Goal: Task Accomplishment & Management: Use online tool/utility

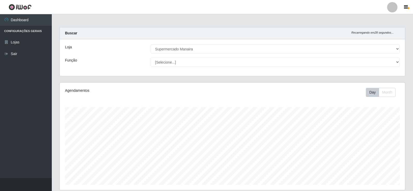
select select "443"
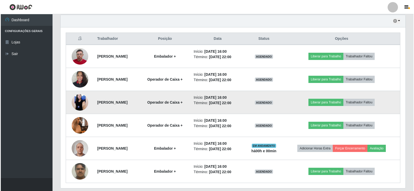
scroll to position [173, 0]
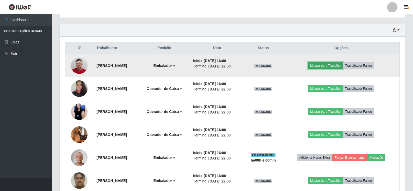
click at [342, 66] on button "Liberar para Trabalho" at bounding box center [325, 65] width 35 height 7
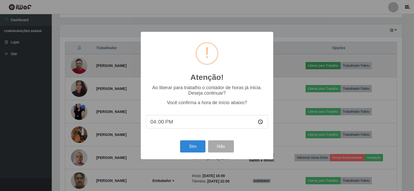
scroll to position [107, 343]
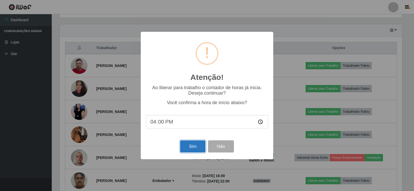
click at [196, 147] on button "Sim" at bounding box center [192, 147] width 25 height 12
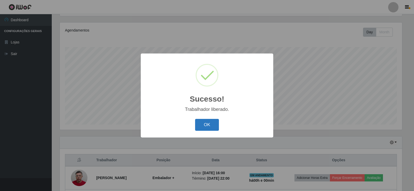
click at [205, 124] on button "OK" at bounding box center [207, 125] width 24 height 12
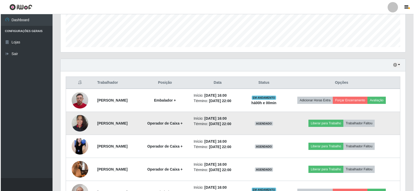
scroll to position [164, 0]
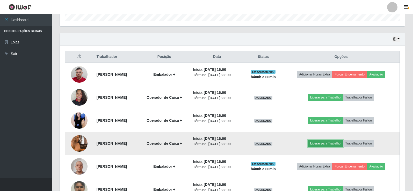
click at [336, 142] on button "Liberar para Trabalho" at bounding box center [325, 143] width 35 height 7
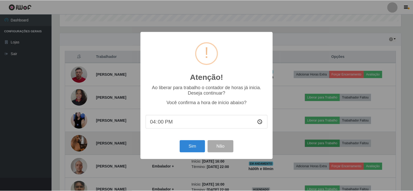
scroll to position [107, 343]
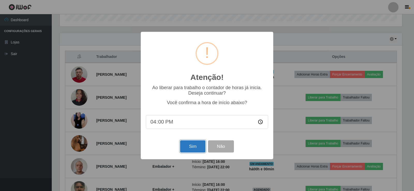
click at [195, 144] on button "Sim" at bounding box center [192, 147] width 25 height 12
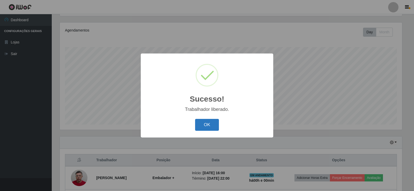
click at [207, 126] on button "OK" at bounding box center [207, 125] width 24 height 12
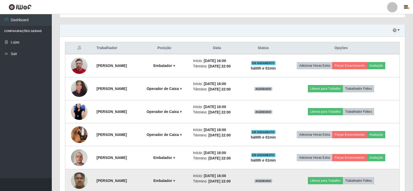
scroll to position [199, 0]
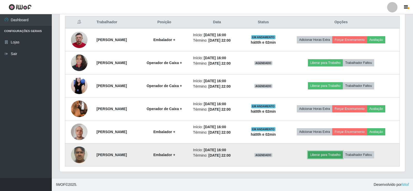
click at [330, 157] on button "Liberar para Trabalho" at bounding box center [325, 155] width 35 height 7
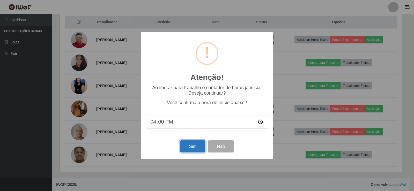
click at [192, 147] on button "Sim" at bounding box center [192, 147] width 25 height 12
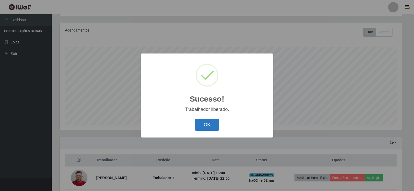
click at [209, 123] on button "OK" at bounding box center [207, 125] width 24 height 12
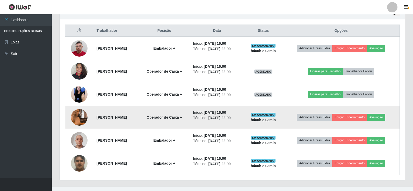
scroll to position [199, 0]
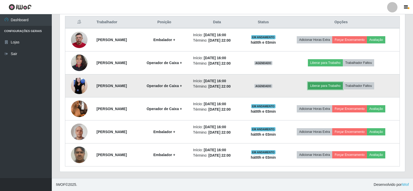
click at [325, 86] on button "Liberar para Trabalho" at bounding box center [325, 85] width 35 height 7
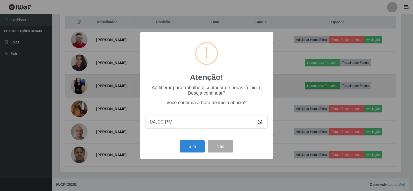
scroll to position [107, 343]
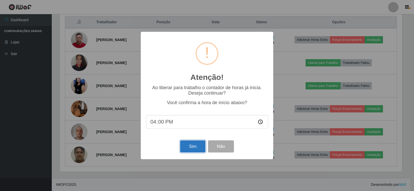
click at [191, 149] on button "Sim" at bounding box center [192, 147] width 25 height 12
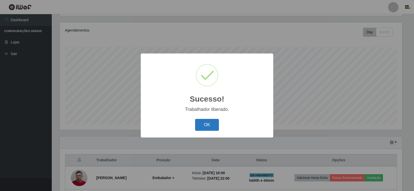
click at [211, 123] on button "OK" at bounding box center [207, 125] width 24 height 12
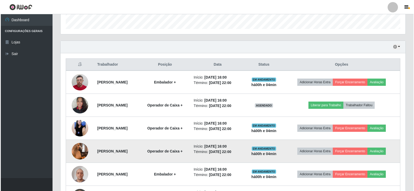
scroll to position [147, 0]
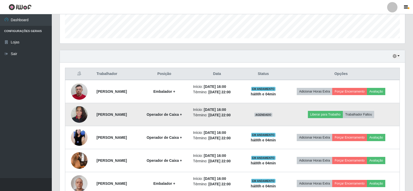
click at [80, 115] on img at bounding box center [79, 115] width 17 height 22
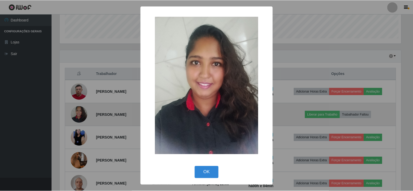
scroll to position [107, 343]
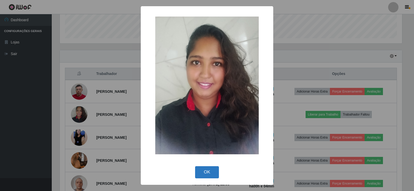
click at [204, 172] on button "OK" at bounding box center [207, 173] width 24 height 12
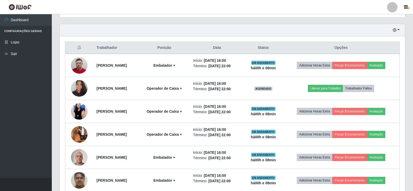
scroll to position [181, 0]
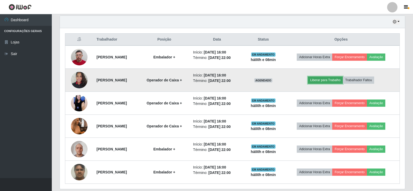
click at [330, 81] on button "Liberar para Trabalho" at bounding box center [325, 80] width 35 height 7
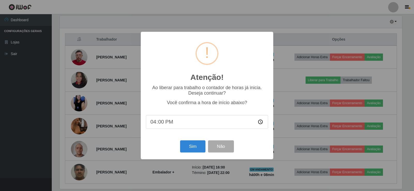
click at [157, 125] on input "16:00" at bounding box center [207, 122] width 122 height 14
click at [159, 124] on input "16:00" at bounding box center [207, 122] width 122 height 14
type input "16:10"
click at [195, 149] on button "Sim" at bounding box center [192, 147] width 25 height 12
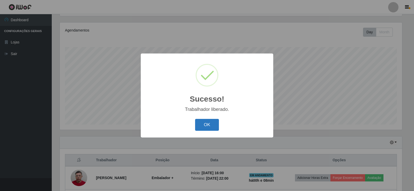
click at [203, 126] on button "OK" at bounding box center [207, 125] width 24 height 12
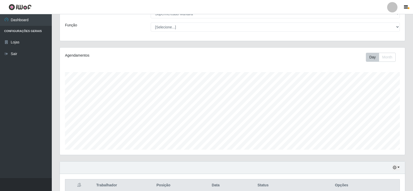
scroll to position [0, 0]
